Goal: Task Accomplishment & Management: Use online tool/utility

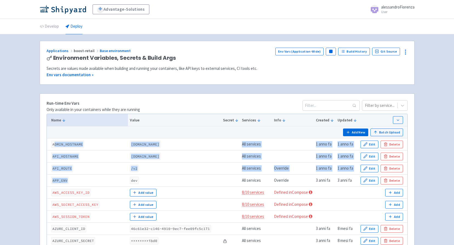
drag, startPoint x: 54, startPoint y: 144, endPoint x: 70, endPoint y: 175, distance: 34.5
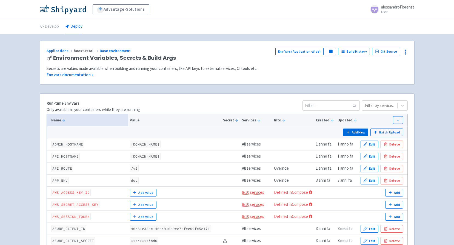
drag, startPoint x: 70, startPoint y: 175, endPoint x: 98, endPoint y: 185, distance: 30.5
click at [98, 185] on td "APP_ENV" at bounding box center [87, 181] width 81 height 12
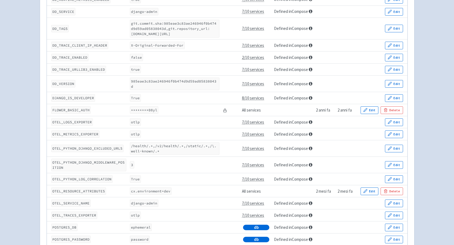
scroll to position [439, 0]
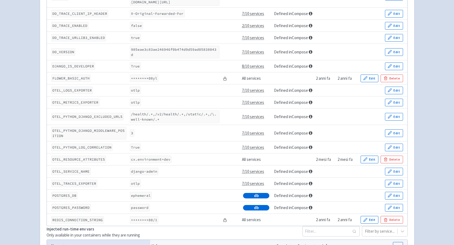
click at [134, 93] on code "otlp" at bounding box center [135, 90] width 11 height 7
drag, startPoint x: 134, startPoint y: 93, endPoint x: 131, endPoint y: 137, distance: 44.0
click at [131, 137] on code "3" at bounding box center [132, 132] width 4 height 7
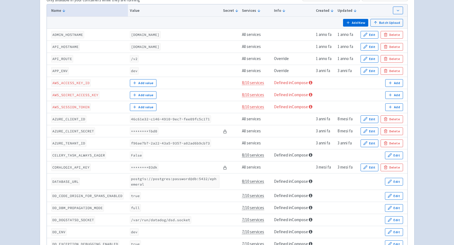
scroll to position [0, 0]
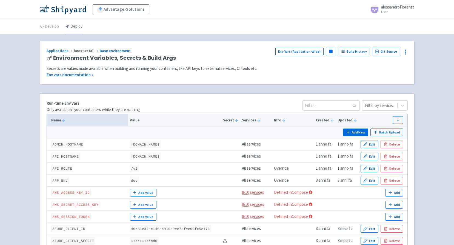
click at [71, 27] on link "Deploy" at bounding box center [74, 26] width 17 height 15
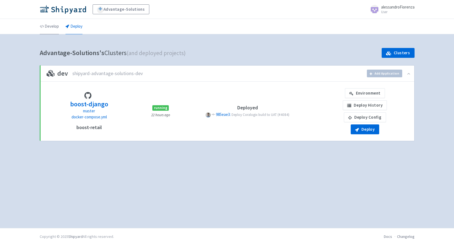
click at [52, 22] on link "Develop" at bounding box center [49, 26] width 19 height 15
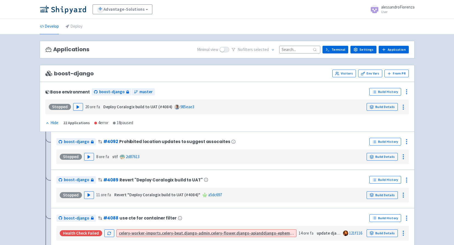
drag, startPoint x: 54, startPoint y: 49, endPoint x: 98, endPoint y: 49, distance: 44.4
click at [98, 49] on div "Applications Minimal view No filter s selected Terminal Settings Application Te…" at bounding box center [227, 50] width 375 height 18
click at [132, 47] on div "Applications Minimal view No filter s selected Terminal Settings Application Te…" at bounding box center [227, 50] width 375 height 18
click at [81, 27] on link "Deploy" at bounding box center [74, 26] width 17 height 15
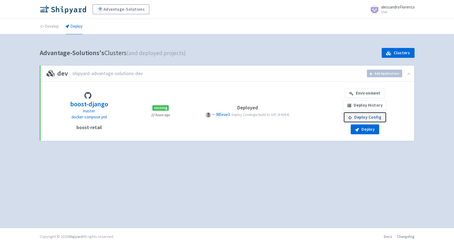
click at [359, 118] on link "Deploy Config" at bounding box center [365, 117] width 42 height 10
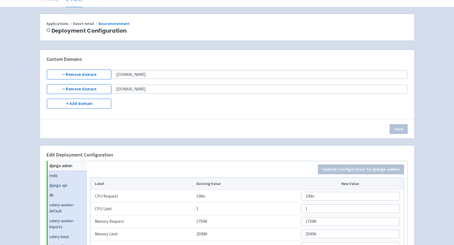
scroll to position [27, 0]
drag, startPoint x: 177, startPoint y: 87, endPoint x: 142, endPoint y: 72, distance: 37.7
click at [142, 72] on tbody "Remove domain api.dev.boostretail.com Remove domain admin.dev.boostretail.com A…" at bounding box center [227, 88] width 361 height 39
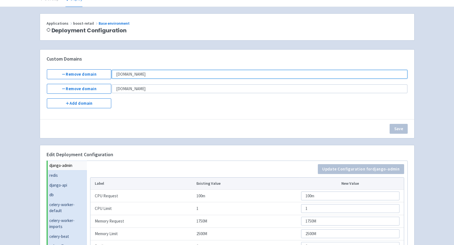
click at [142, 74] on input "[DOMAIN_NAME]" at bounding box center [260, 74] width 296 height 9
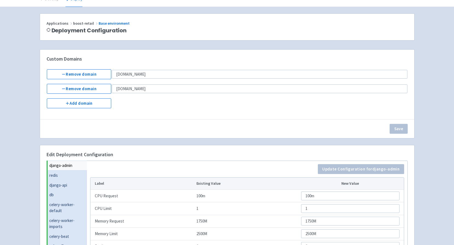
click at [171, 105] on td at bounding box center [260, 103] width 296 height 10
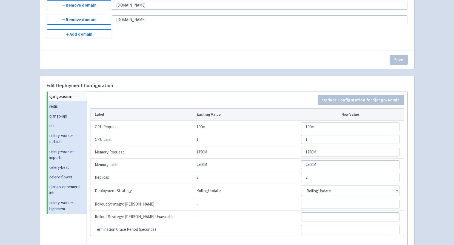
scroll to position [110, 0]
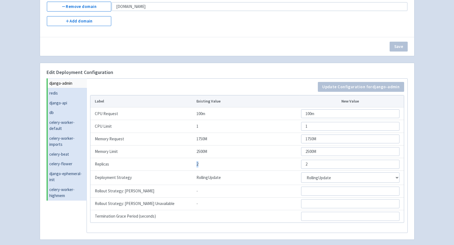
drag, startPoint x: 195, startPoint y: 164, endPoint x: 203, endPoint y: 164, distance: 7.4
click at [203, 164] on td "2" at bounding box center [247, 164] width 104 height 13
click at [203, 165] on td "2" at bounding box center [247, 164] width 104 height 13
drag, startPoint x: 193, startPoint y: 164, endPoint x: 203, endPoint y: 164, distance: 10.1
click at [203, 164] on tr "Replicas 2 2" at bounding box center [247, 164] width 314 height 13
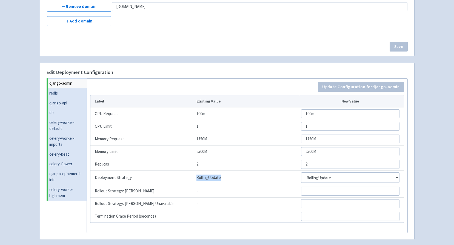
drag, startPoint x: 203, startPoint y: 164, endPoint x: 223, endPoint y: 179, distance: 25.9
click at [223, 179] on td "RollingUpdate" at bounding box center [247, 178] width 104 height 14
